Goal: Find contact information: Find contact information

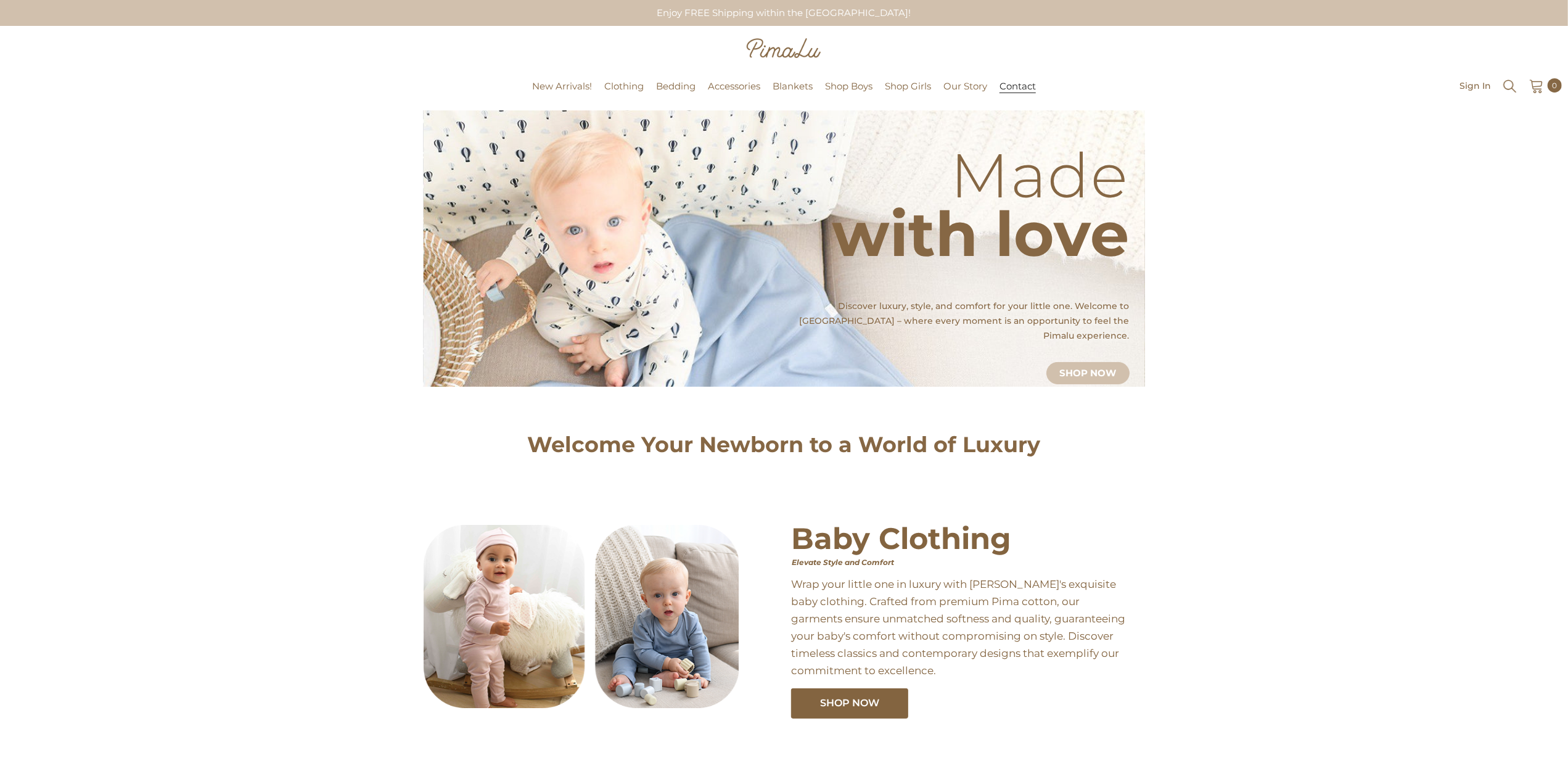
click at [1028, 93] on span "Contact" at bounding box center [1018, 87] width 36 height 12
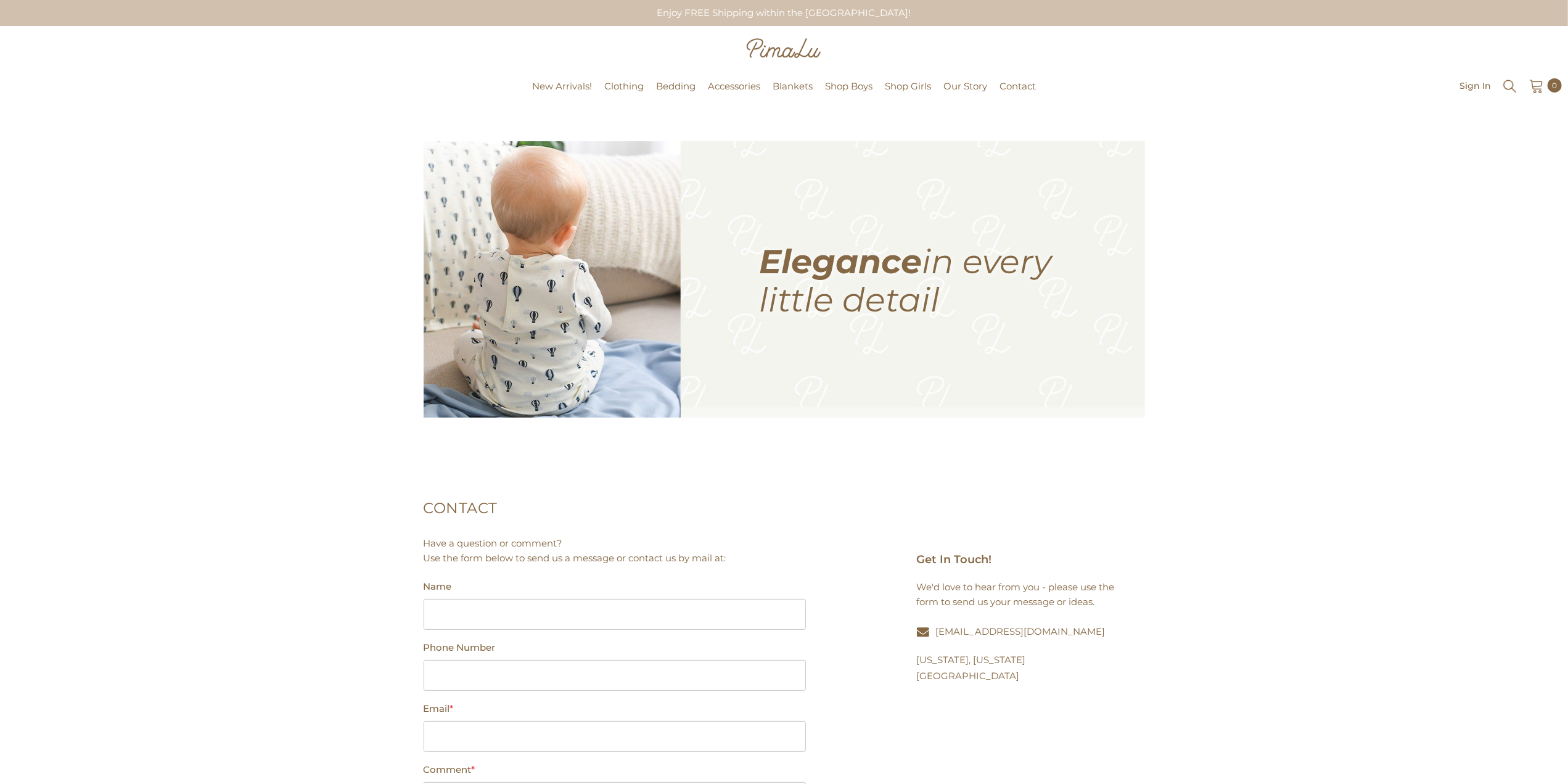
scroll to position [247, 0]
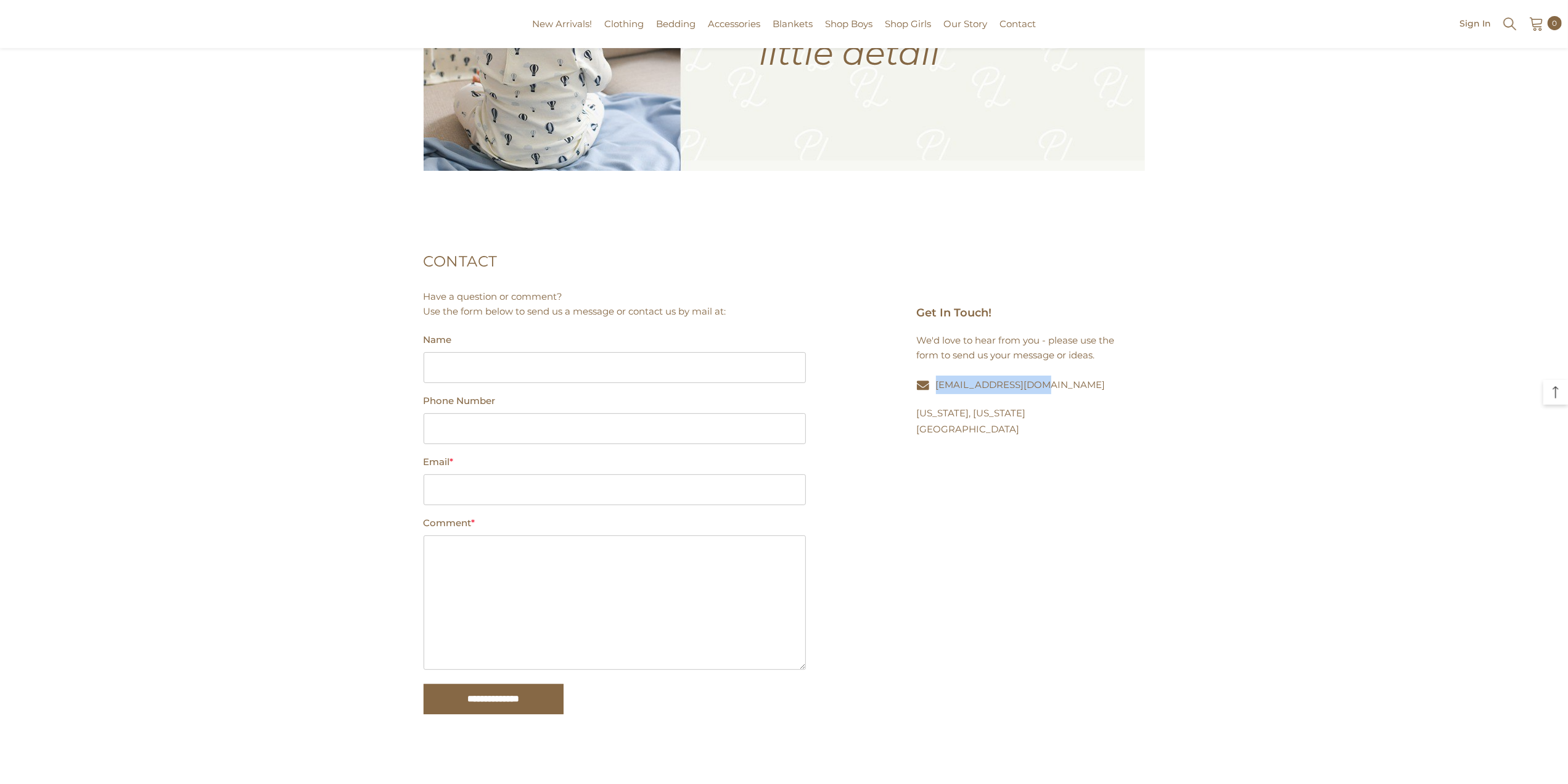
drag, startPoint x: 1046, startPoint y: 390, endPoint x: 935, endPoint y: 383, distance: 111.2
click at [935, 383] on p "[EMAIL_ADDRESS][DOMAIN_NAME]" at bounding box center [1021, 385] width 210 height 19
copy link "[EMAIL_ADDRESS][DOMAIN_NAME]"
